Goal: Task Accomplishment & Management: Manage account settings

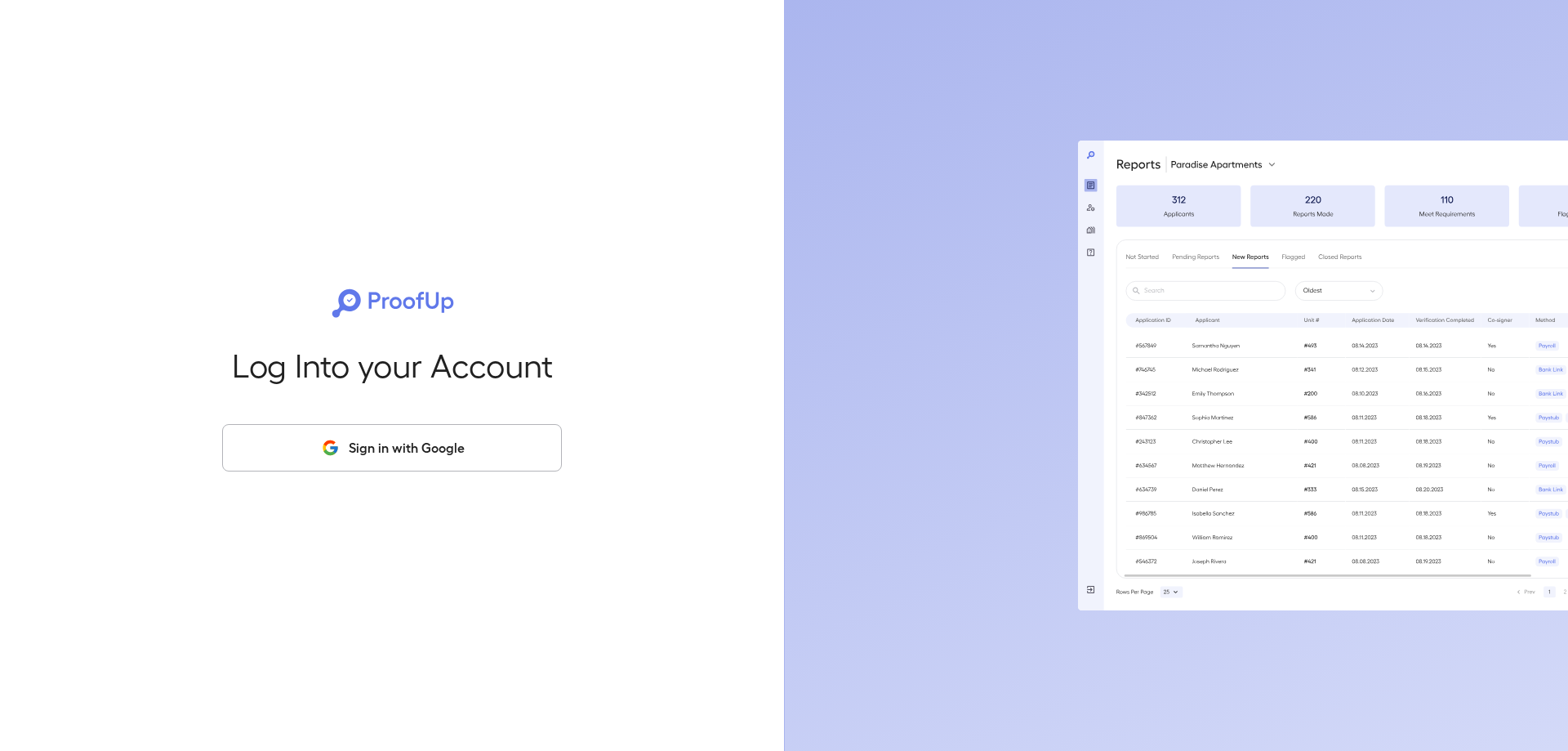
drag, startPoint x: 459, startPoint y: 440, endPoint x: 446, endPoint y: 439, distance: 13.0
click at [456, 441] on button "Sign in with Google" at bounding box center [392, 447] width 340 height 47
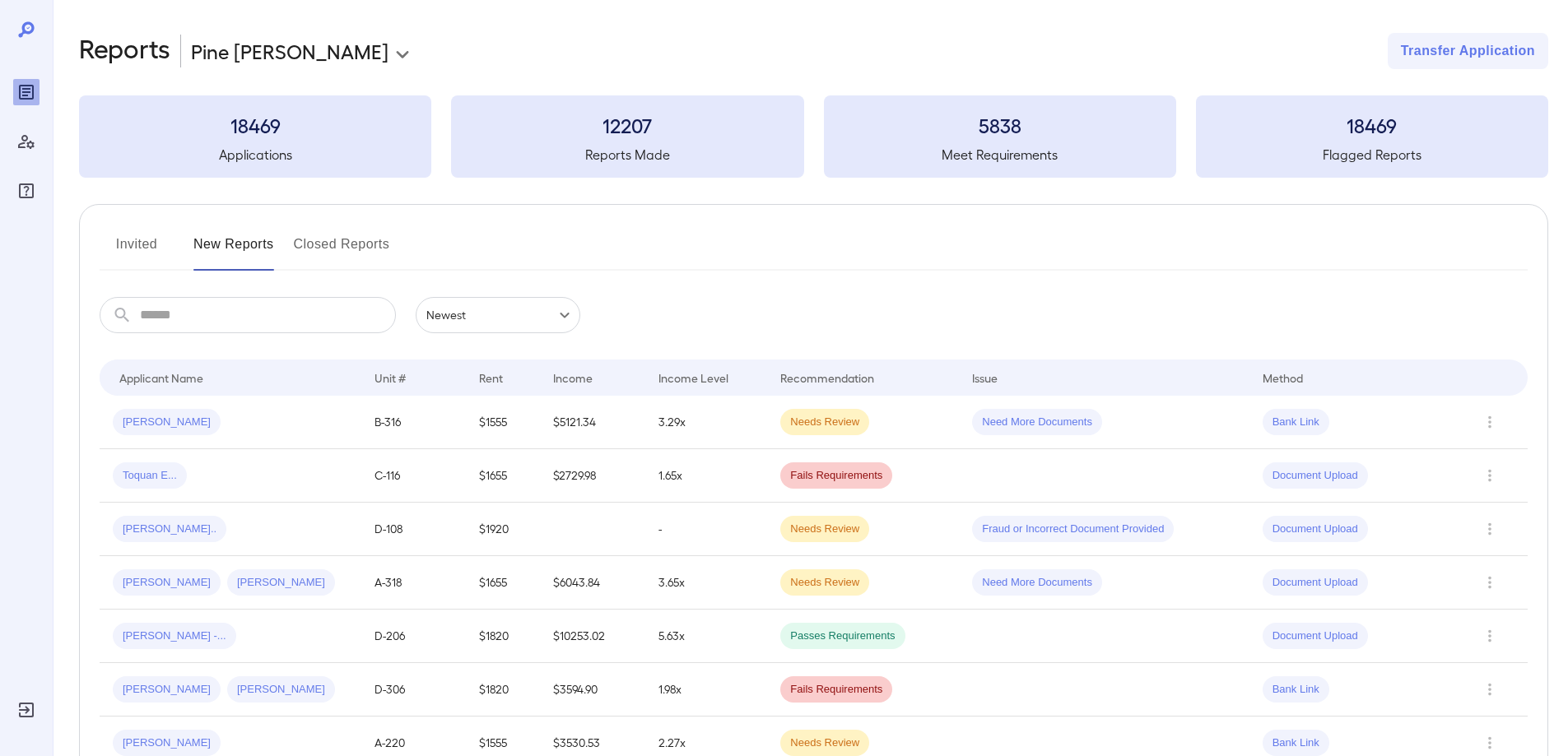
click at [149, 236] on button "Invited" at bounding box center [136, 251] width 74 height 40
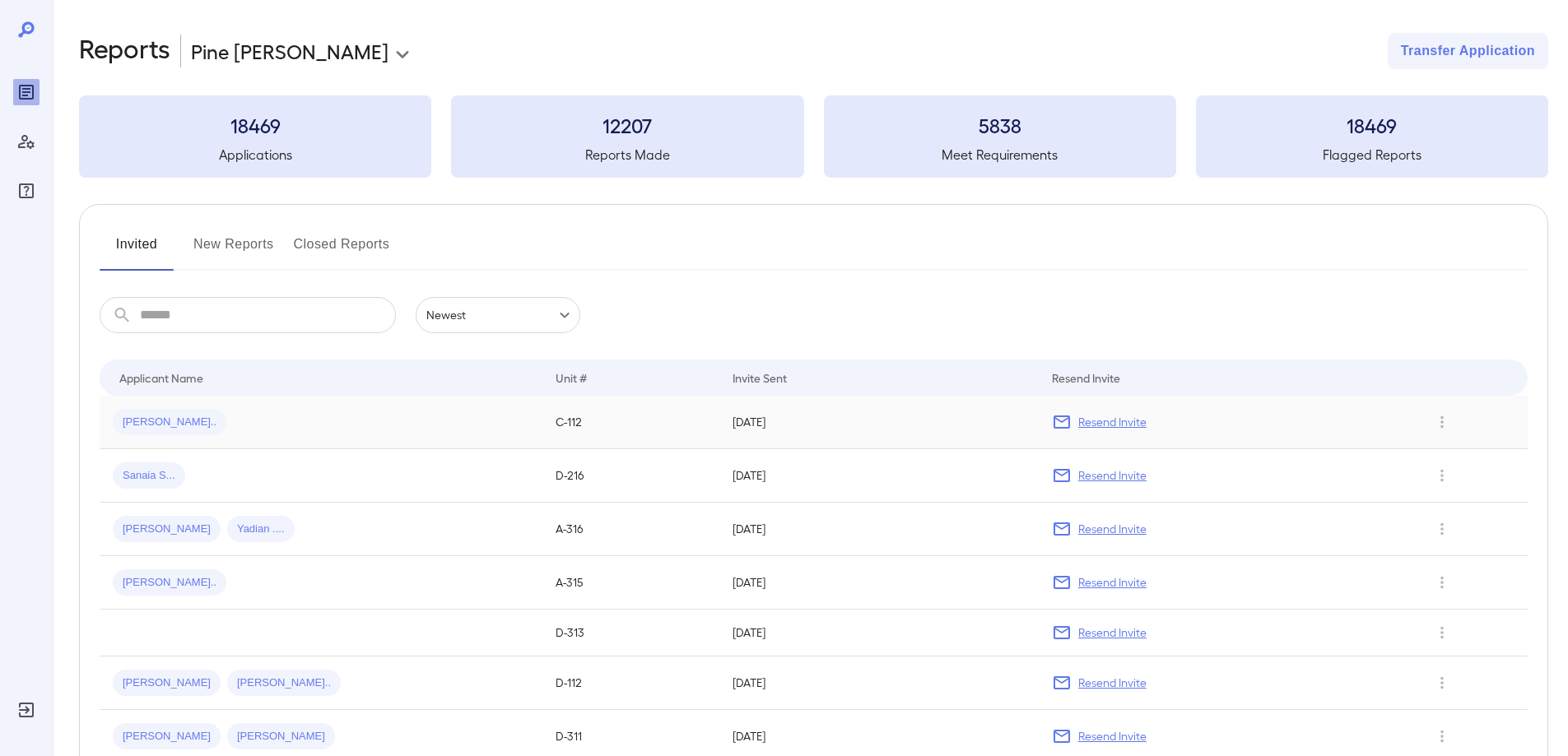
click at [1114, 423] on p "Resend Invite" at bounding box center [1112, 422] width 69 height 16
click at [221, 243] on button "New Reports" at bounding box center [233, 251] width 80 height 40
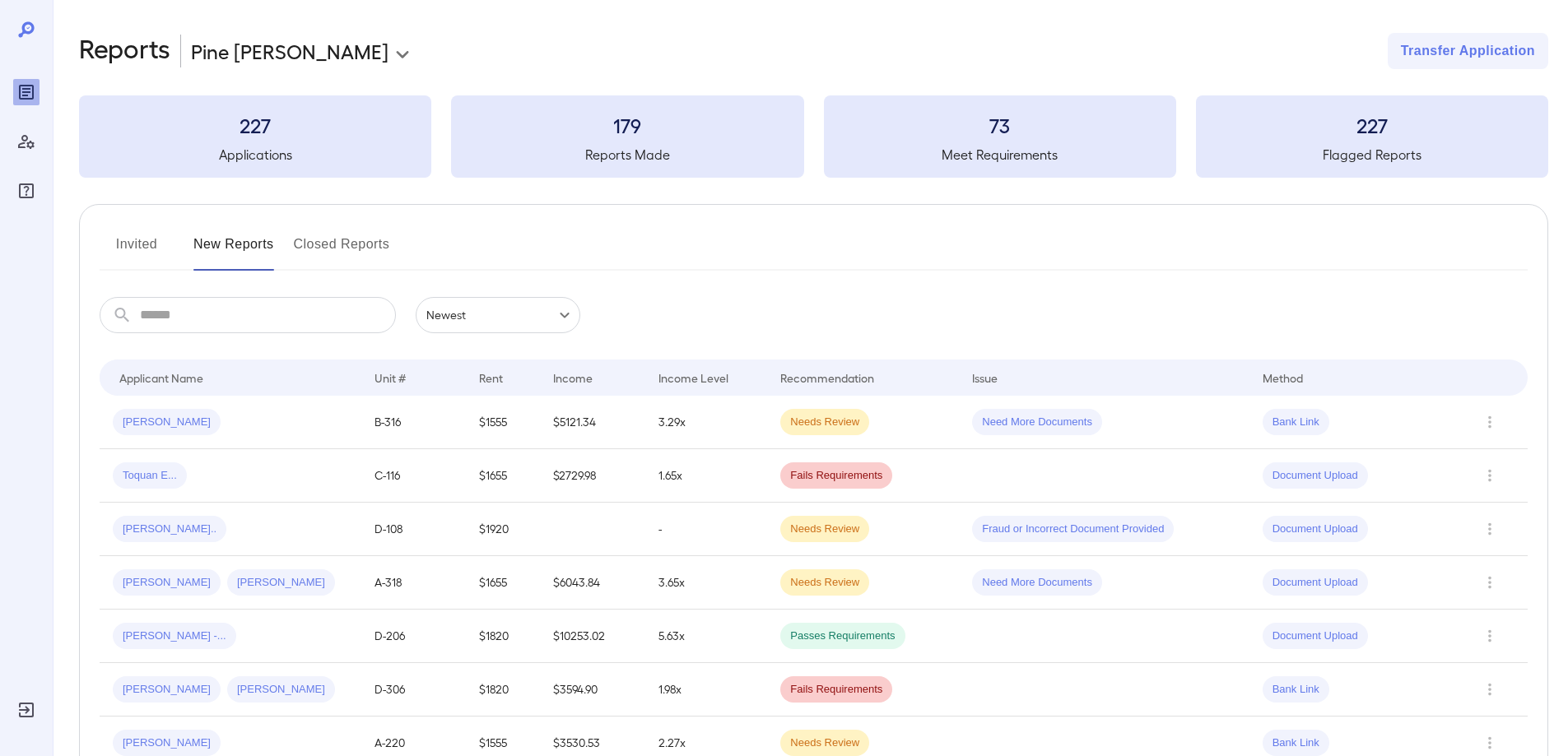
click at [258, 384] on div "Applicant Name" at bounding box center [234, 377] width 229 height 19
click at [267, 411] on div "[PERSON_NAME]" at bounding box center [230, 422] width 235 height 26
